Goal: Information Seeking & Learning: Understand process/instructions

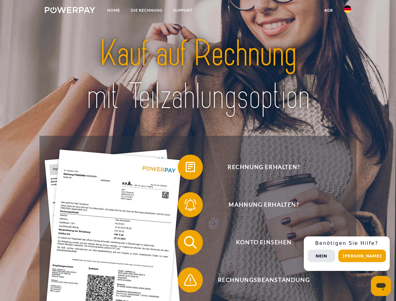
click at [70, 11] on img at bounding box center [70, 10] width 51 height 6
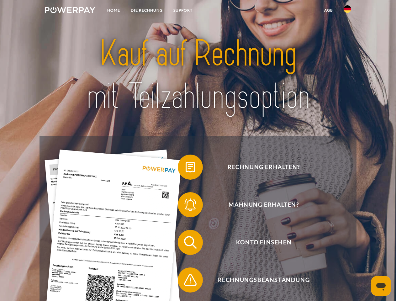
click at [348, 11] on img at bounding box center [348, 9] width 8 height 8
click at [328, 10] on link "agb" at bounding box center [328, 10] width 19 height 11
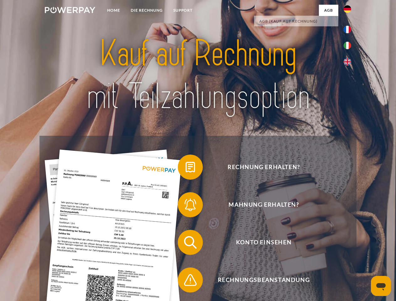
click at [186, 168] on span at bounding box center [180, 167] width 31 height 31
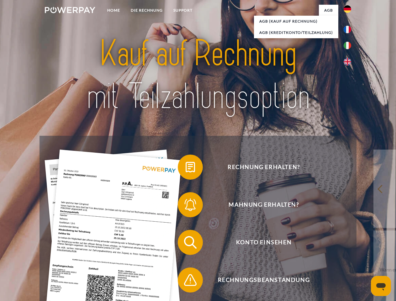
click at [186, 206] on span at bounding box center [180, 204] width 31 height 31
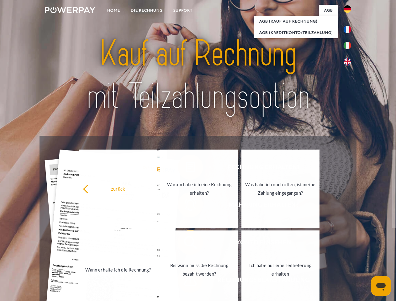
click at [186, 244] on link "Bis wann muss die Rechnung bezahlt werden?" at bounding box center [199, 270] width 78 height 78
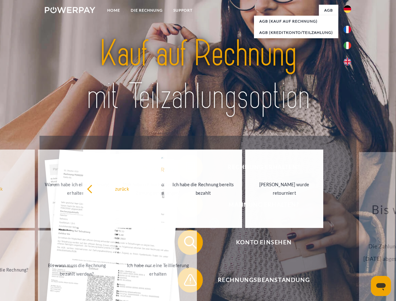
click at [186, 281] on span at bounding box center [180, 279] width 31 height 31
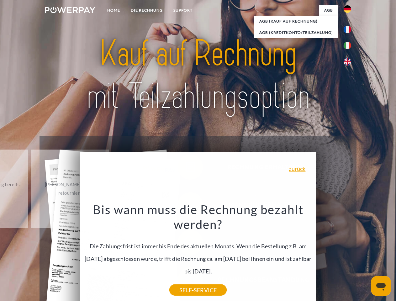
click at [349, 254] on div "Rechnung erhalten? Mahnung erhalten? Konto einsehen" at bounding box center [198, 261] width 317 height 251
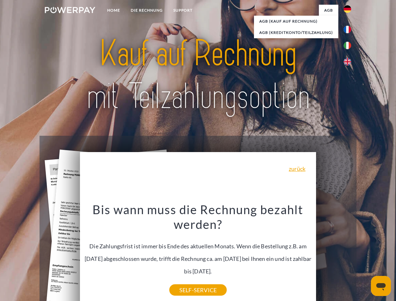
click at [334, 255] on span "Konto einsehen" at bounding box center [264, 242] width 154 height 25
click at [365, 256] on header "Home DIE RECHNUNG SUPPORT" at bounding box center [198, 216] width 396 height 433
